Goal: Information Seeking & Learning: Learn about a topic

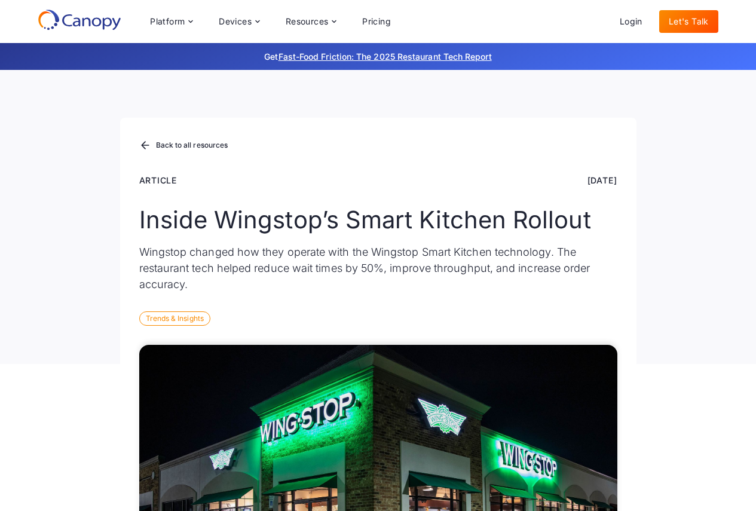
click at [124, 256] on div "Back to all resources Article [DATE] Inside Wingstop’s Smart Kitchen Rollout Wi…" at bounding box center [378, 241] width 516 height 246
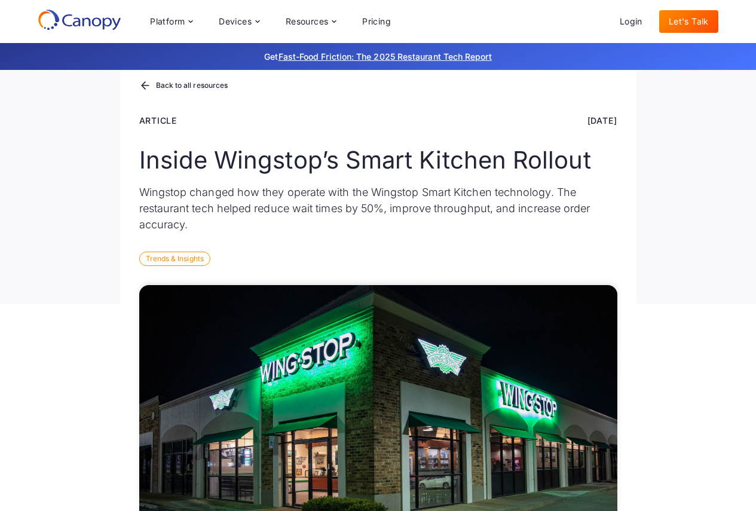
click at [354, 246] on div "Back to all resources Article [DATE] Inside Wingstop’s Smart Kitchen Rollout Wi…" at bounding box center [378, 181] width 516 height 246
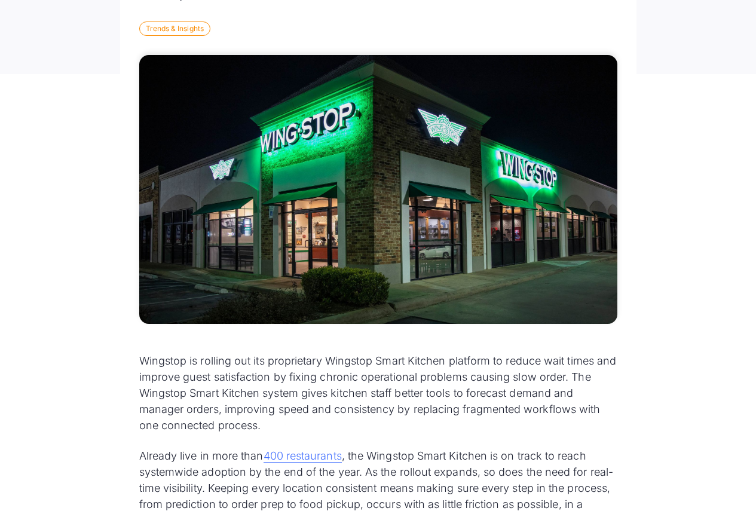
scroll to position [418, 0]
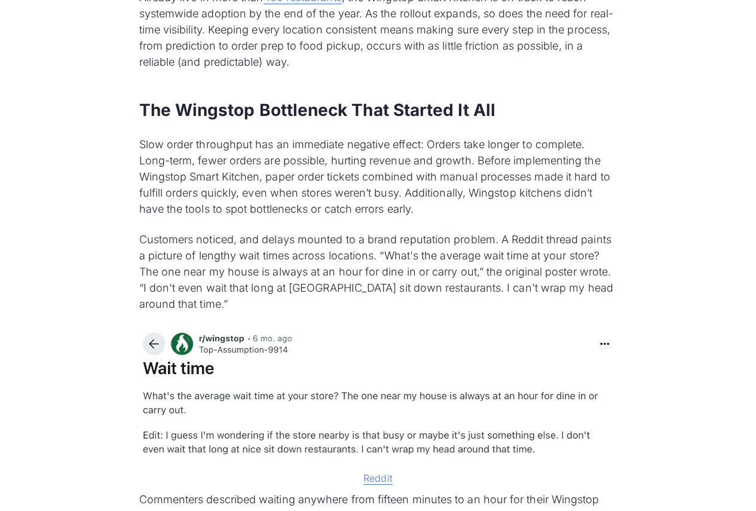
scroll to position [777, 0]
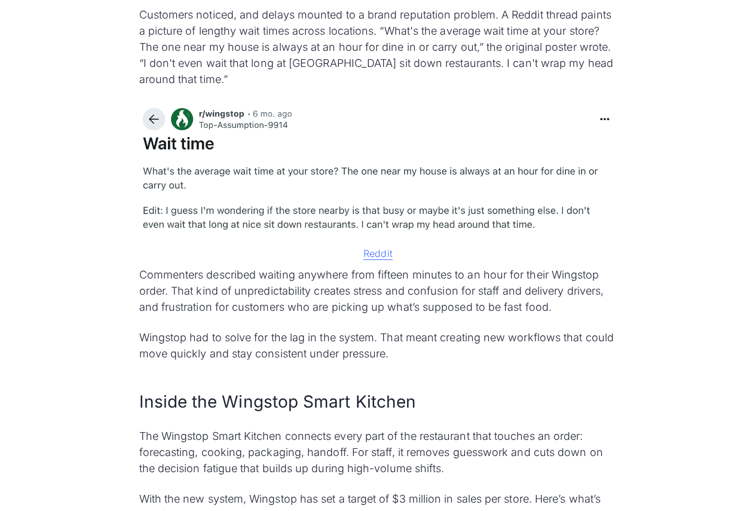
scroll to position [1016, 0]
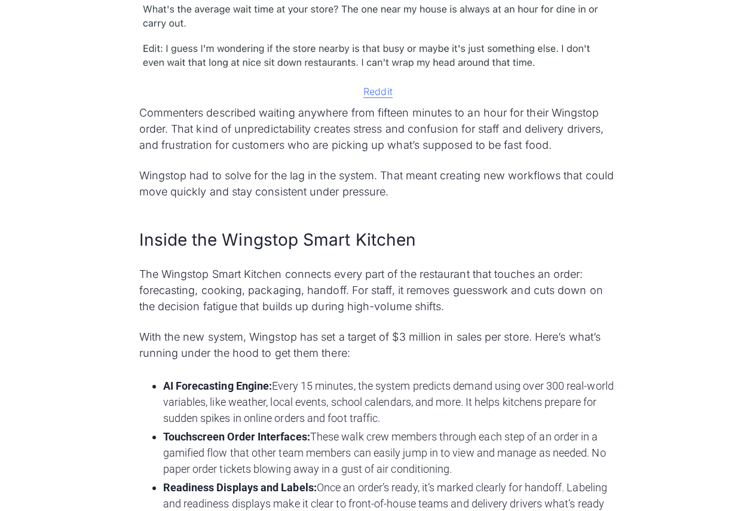
scroll to position [1135, 0]
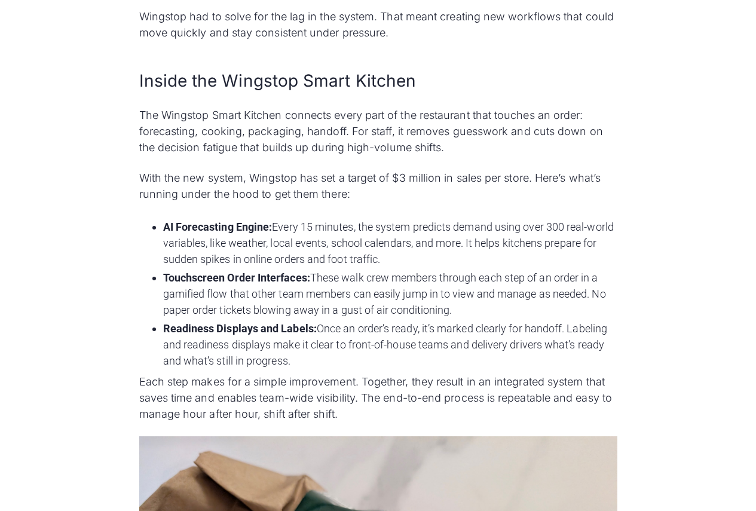
scroll to position [1314, 0]
